Goal: Task Accomplishment & Management: Complete application form

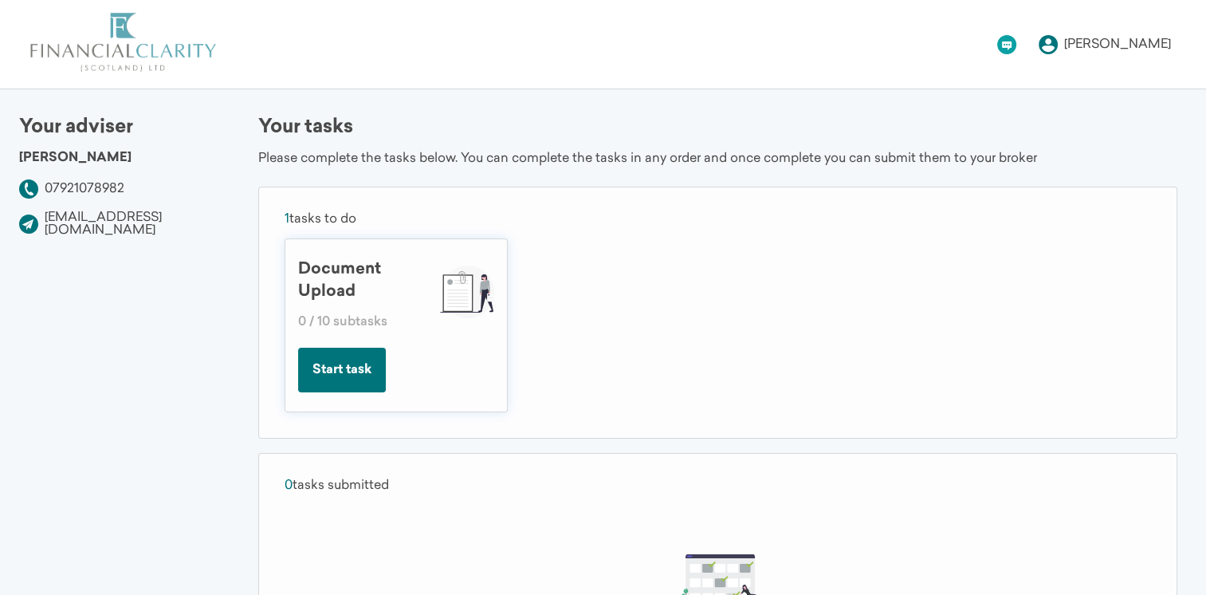
click at [351, 375] on button "Start task" at bounding box center [342, 369] width 88 height 45
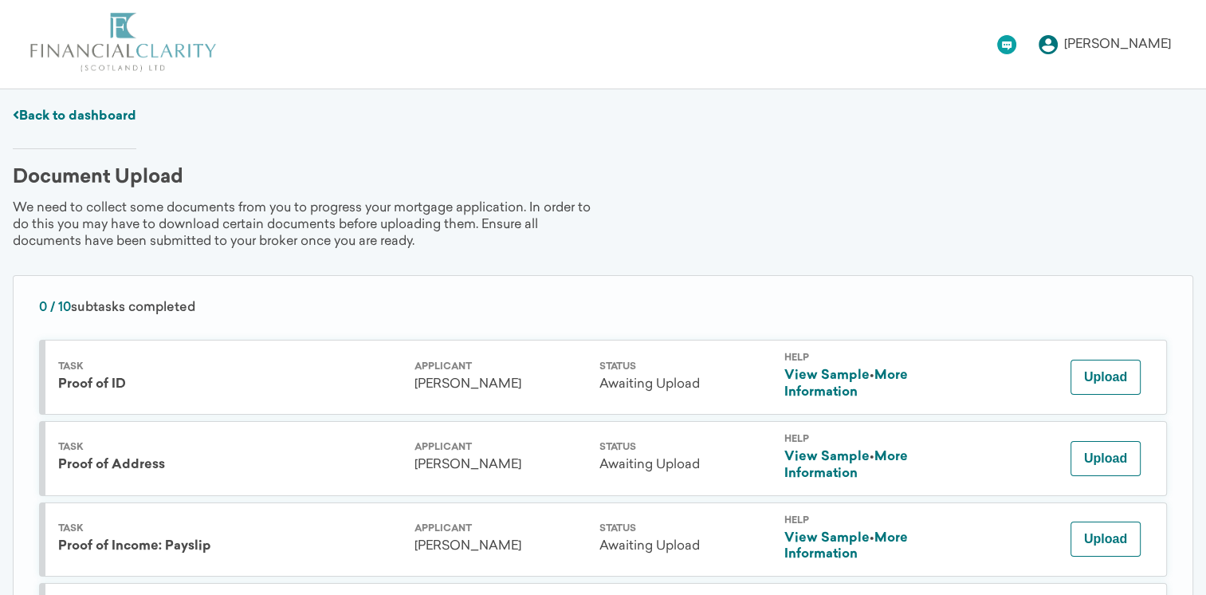
click at [909, 523] on div "Help View Sample • More Information" at bounding box center [876, 540] width 185 height 48
click at [903, 532] on link "More Information" at bounding box center [846, 546] width 124 height 29
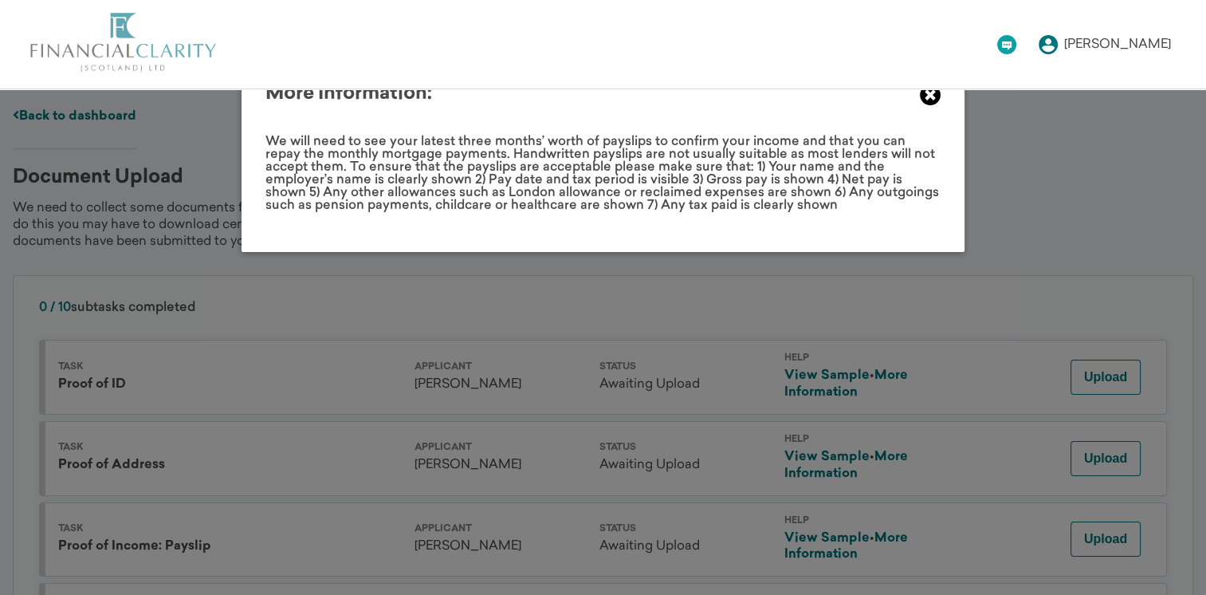
click at [931, 100] on icon at bounding box center [930, 95] width 22 height 22
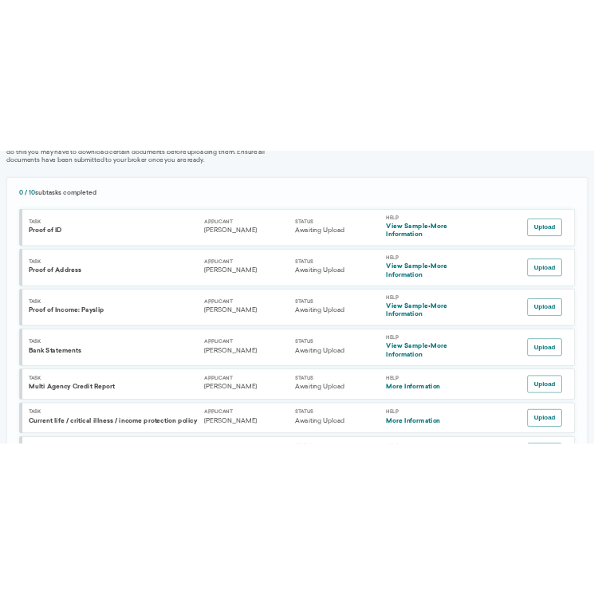
scroll to position [217, 0]
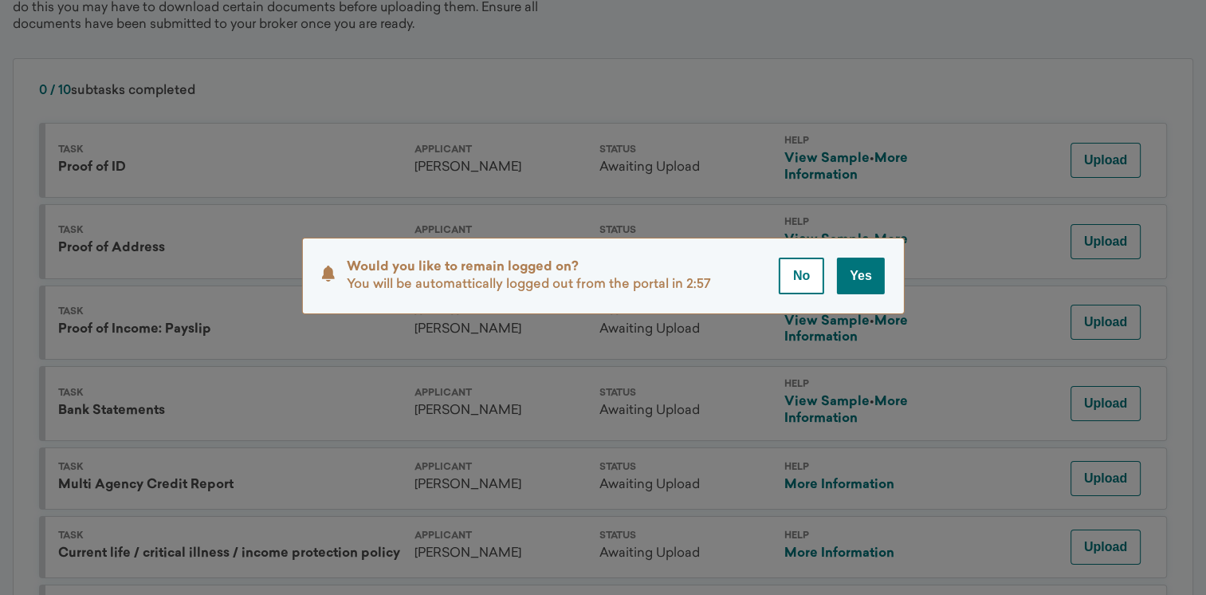
click at [861, 263] on button "Yes" at bounding box center [861, 275] width 48 height 37
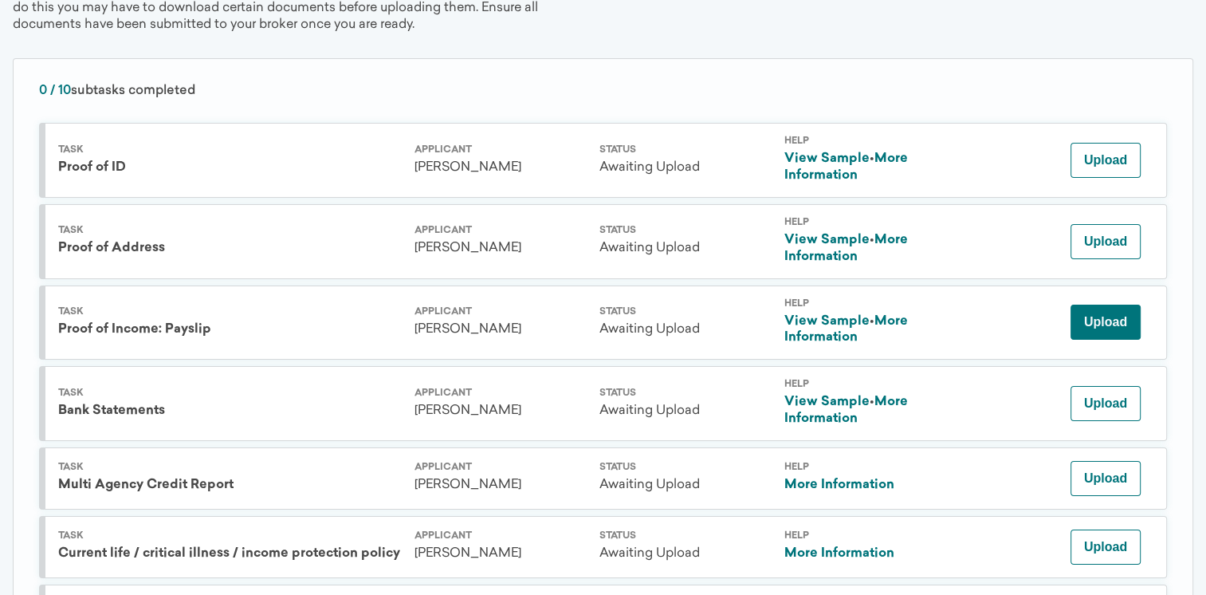
click at [1096, 324] on button "Upload" at bounding box center [1105, 321] width 70 height 35
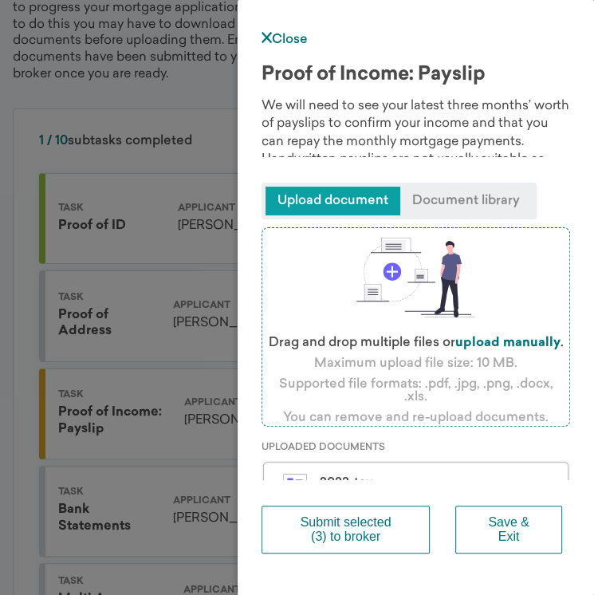
click at [346, 529] on button "Submit selected (3) to broker" at bounding box center [345, 529] width 168 height 48
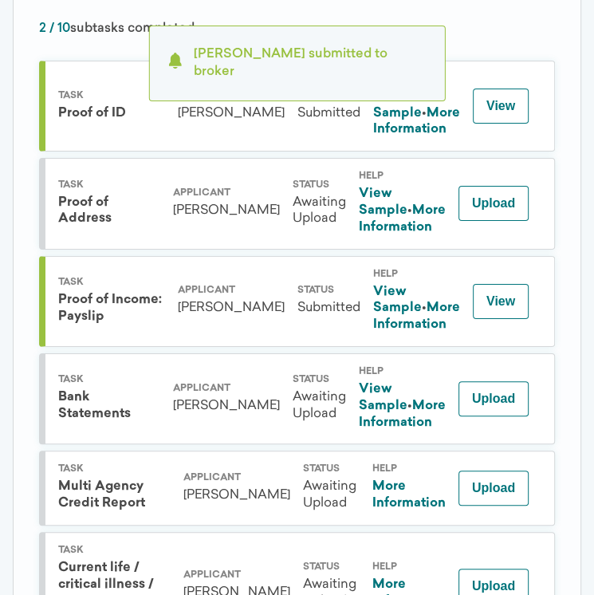
scroll to position [330, 0]
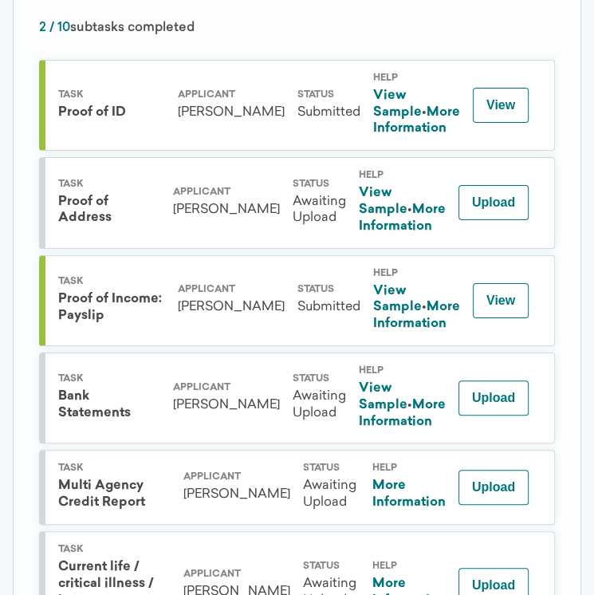
click at [394, 428] on link "More Information" at bounding box center [402, 412] width 87 height 29
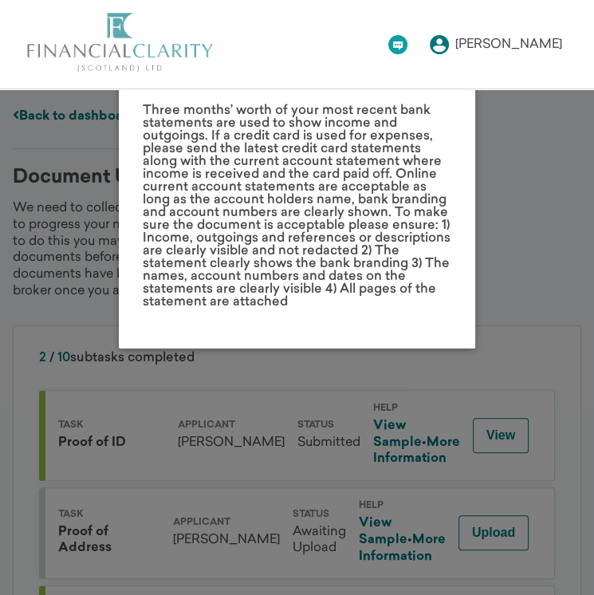
click at [373, 328] on div "More Information: Three months’ worth of your most recent bank statements are u…" at bounding box center [297, 188] width 356 height 319
click at [320, 420] on div "More Information: Three months’ worth of your most recent bank statements are u…" at bounding box center [297, 297] width 594 height 595
click at [403, 379] on div "More Information: Three months’ worth of your most recent bank statements are u…" at bounding box center [297, 297] width 594 height 595
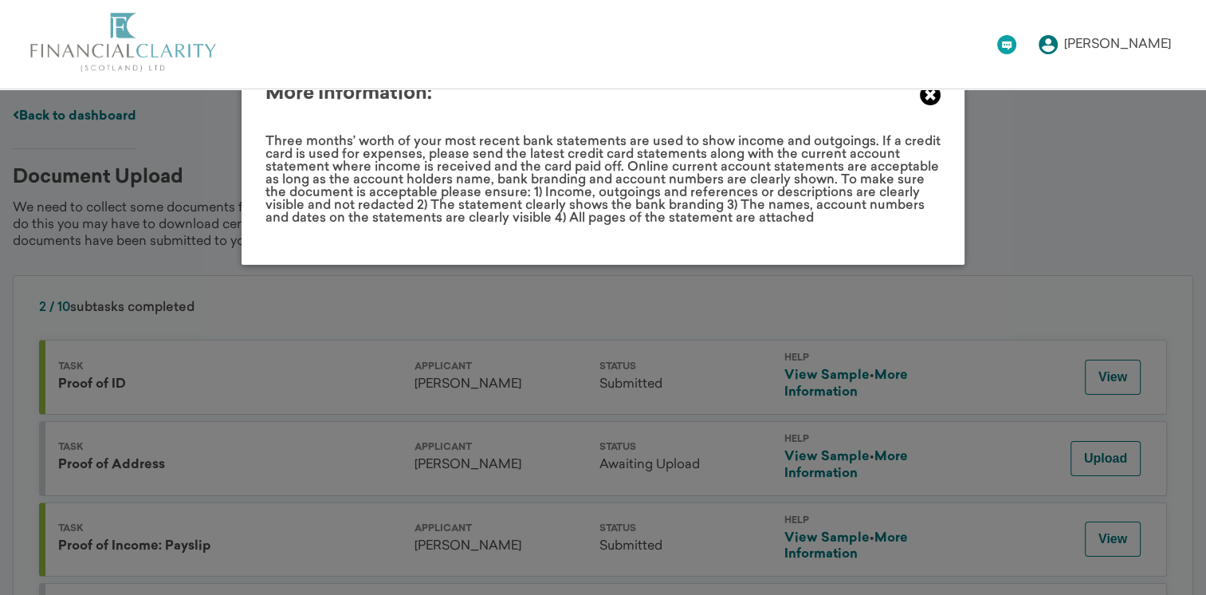
click at [929, 100] on icon at bounding box center [930, 95] width 22 height 22
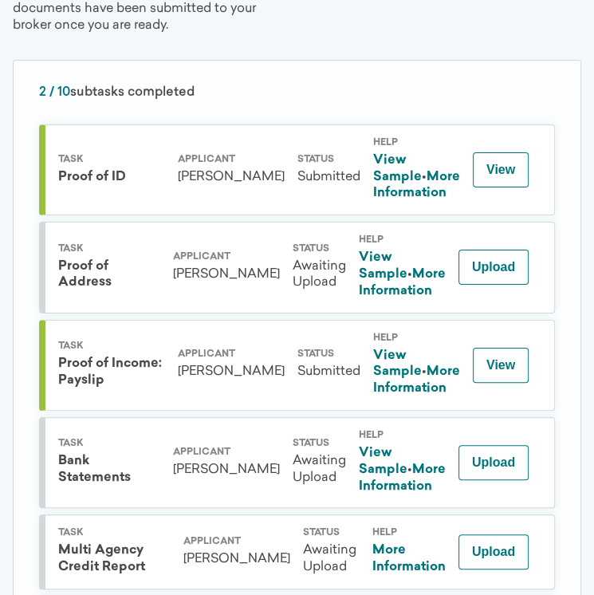
scroll to position [373, 0]
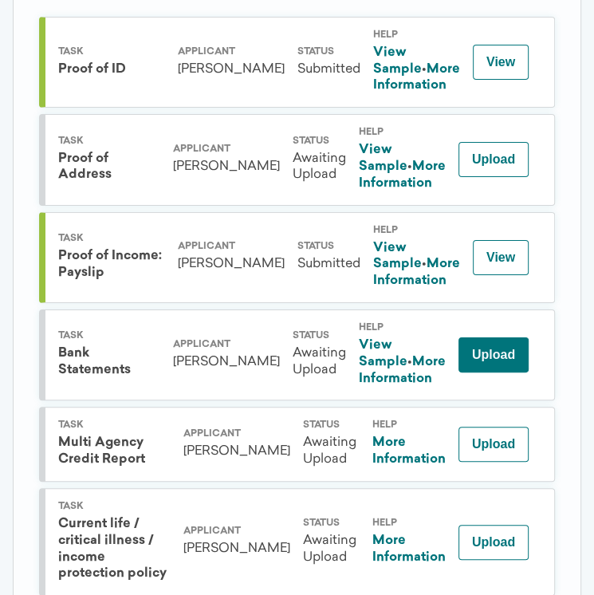
click at [494, 372] on button "Upload" at bounding box center [493, 354] width 70 height 35
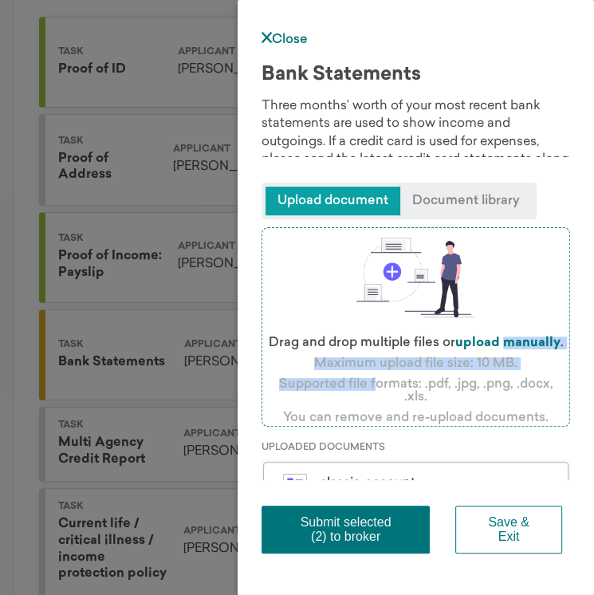
drag, startPoint x: 364, startPoint y: 378, endPoint x: 284, endPoint y: 348, distance: 85.7
click at [284, 348] on div "Drag and drop multiple files or upload manually . Maximum upload file size: 10 …" at bounding box center [415, 326] width 308 height 199
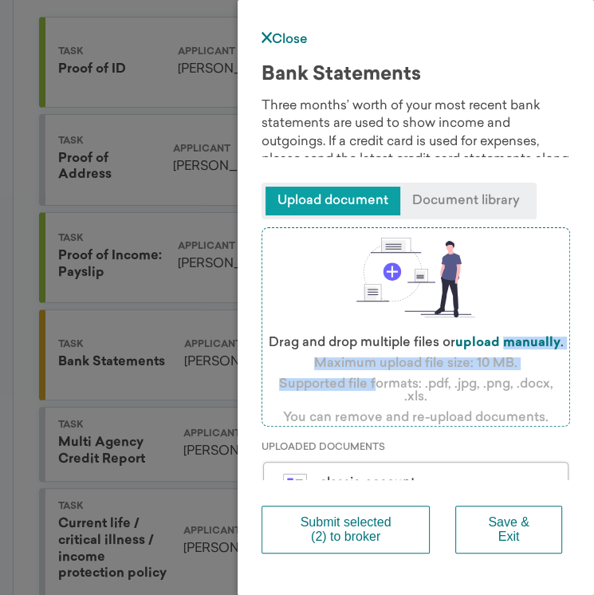
click at [348, 529] on button "Submit selected (2) to broker" at bounding box center [345, 529] width 168 height 48
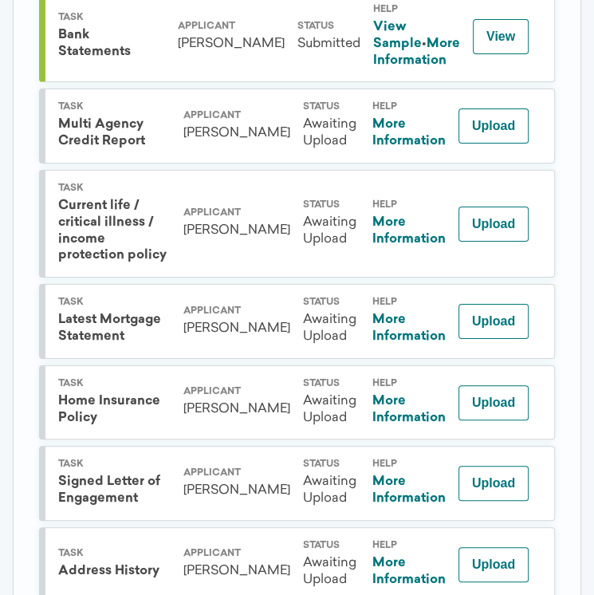
scroll to position [812, 0]
